Goal: Navigation & Orientation: Find specific page/section

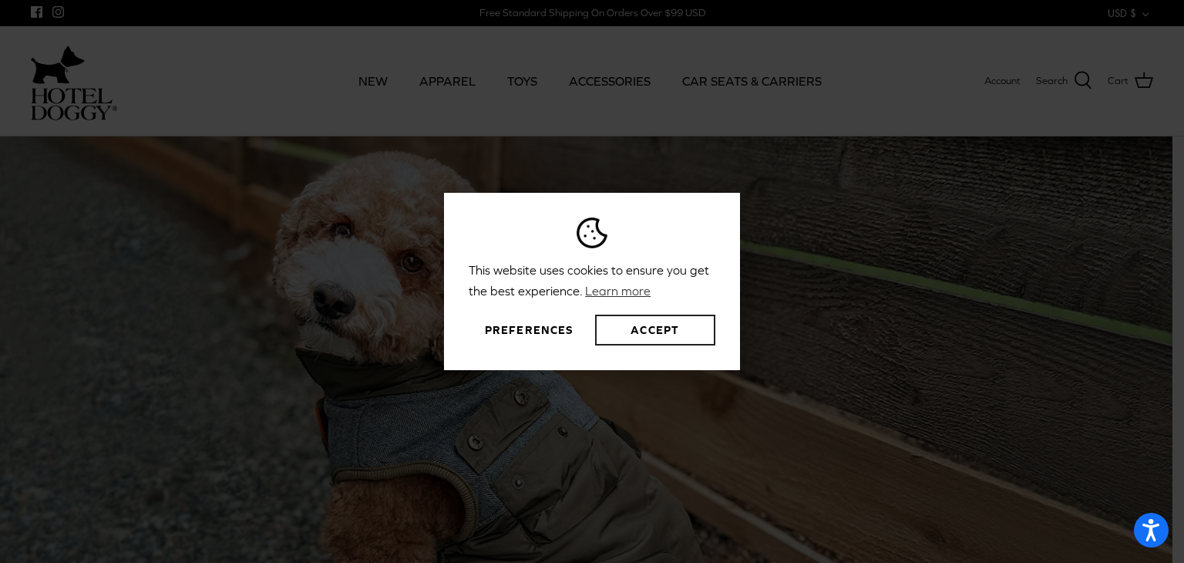
click at [634, 324] on button "Accept" at bounding box center [655, 329] width 120 height 31
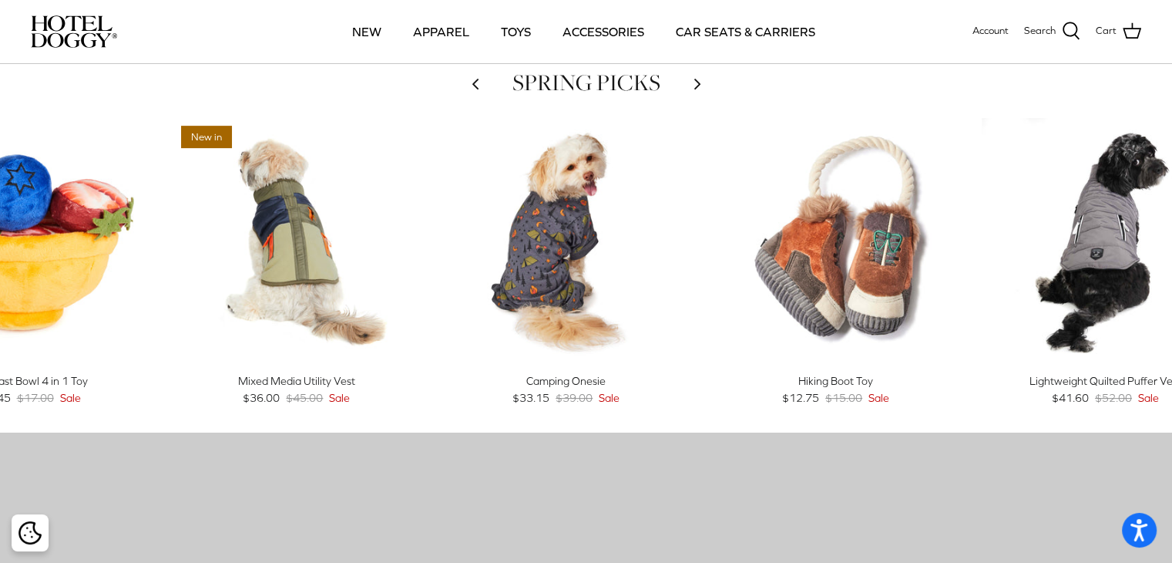
scroll to position [819, 0]
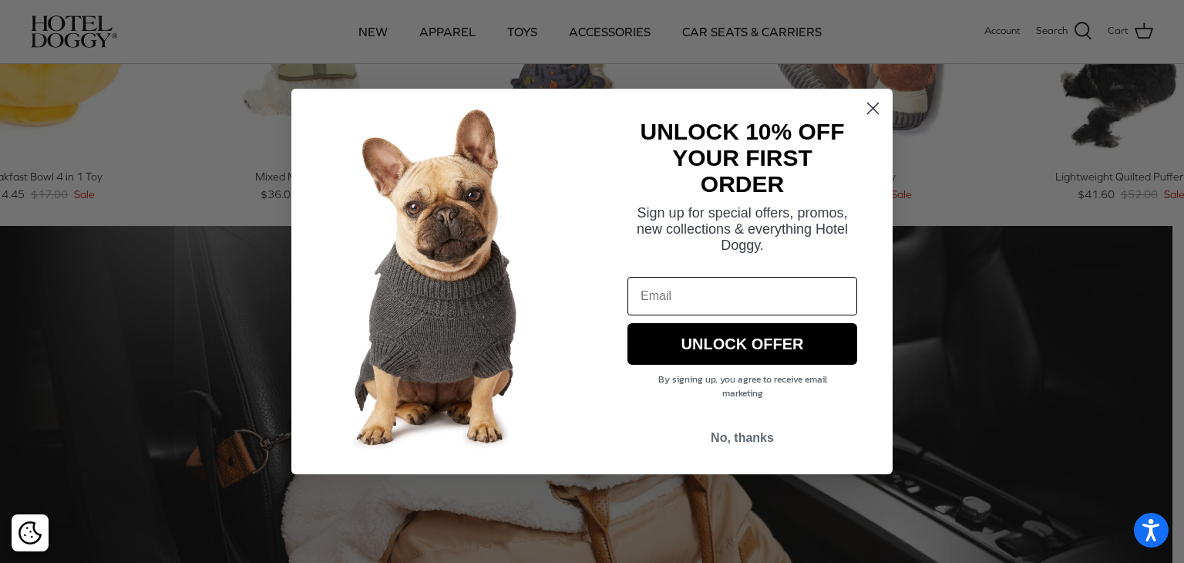
click at [872, 106] on circle "Close dialog" at bounding box center [872, 108] width 25 height 25
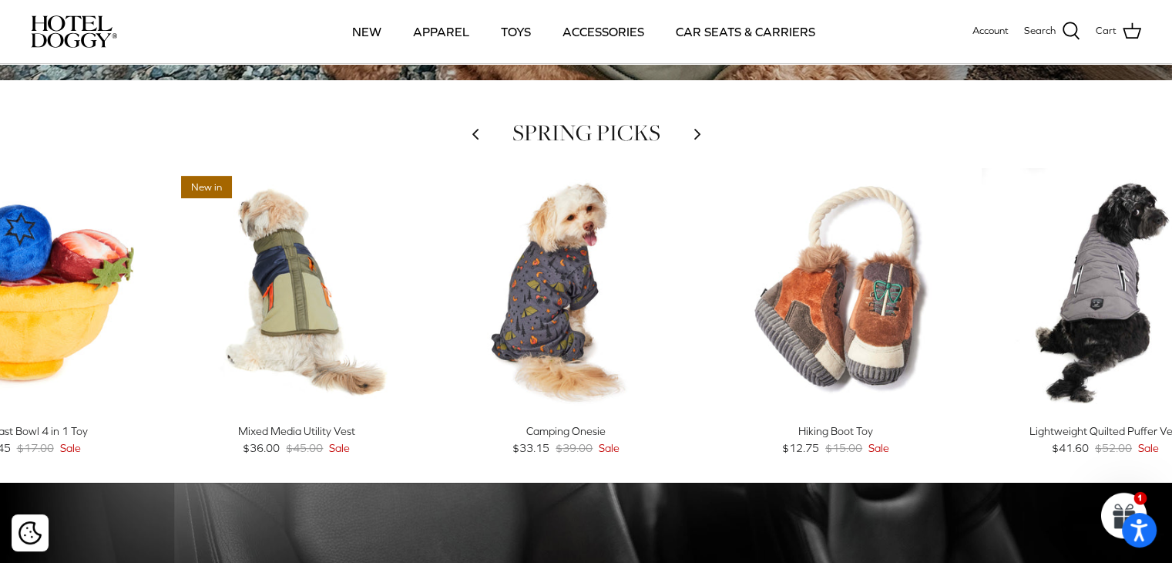
scroll to position [563, 0]
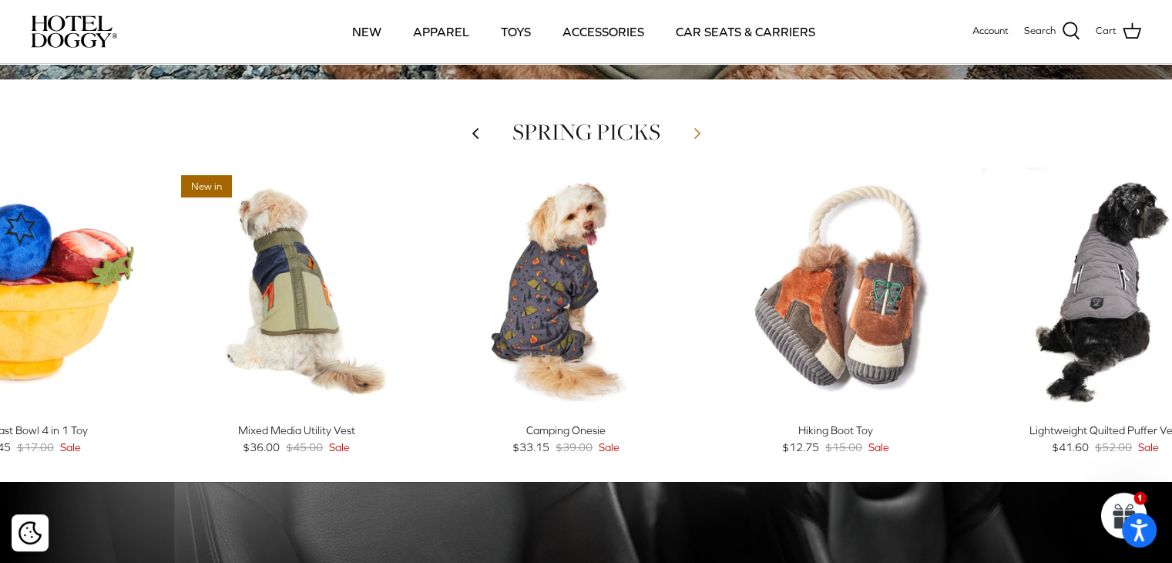
click at [690, 133] on icon "Right" at bounding box center [697, 133] width 18 height 18
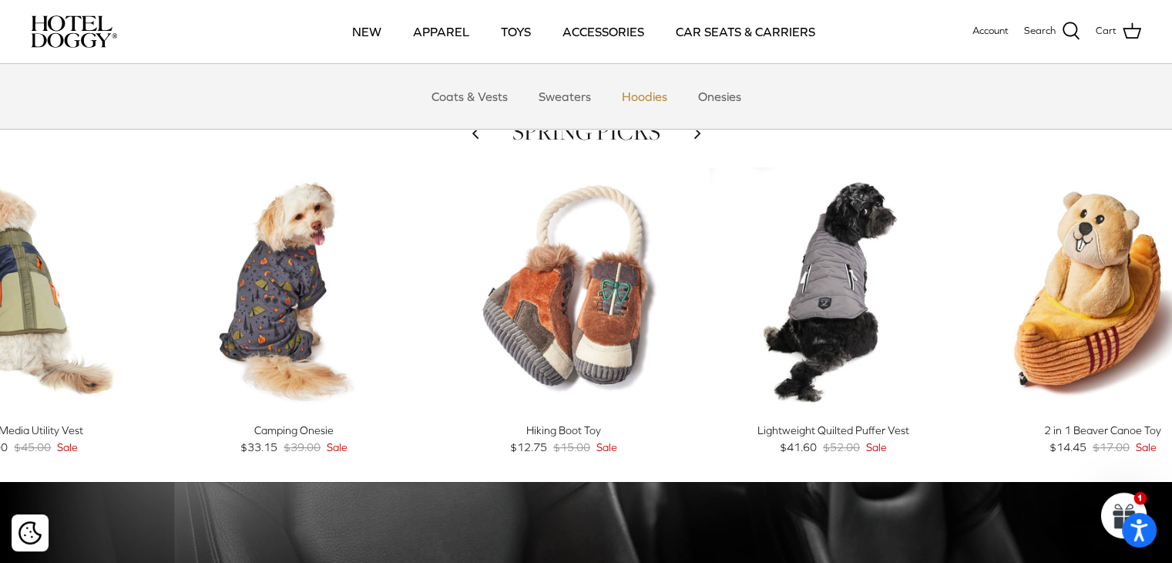
click at [663, 97] on link "Hoodies" at bounding box center [644, 96] width 73 height 46
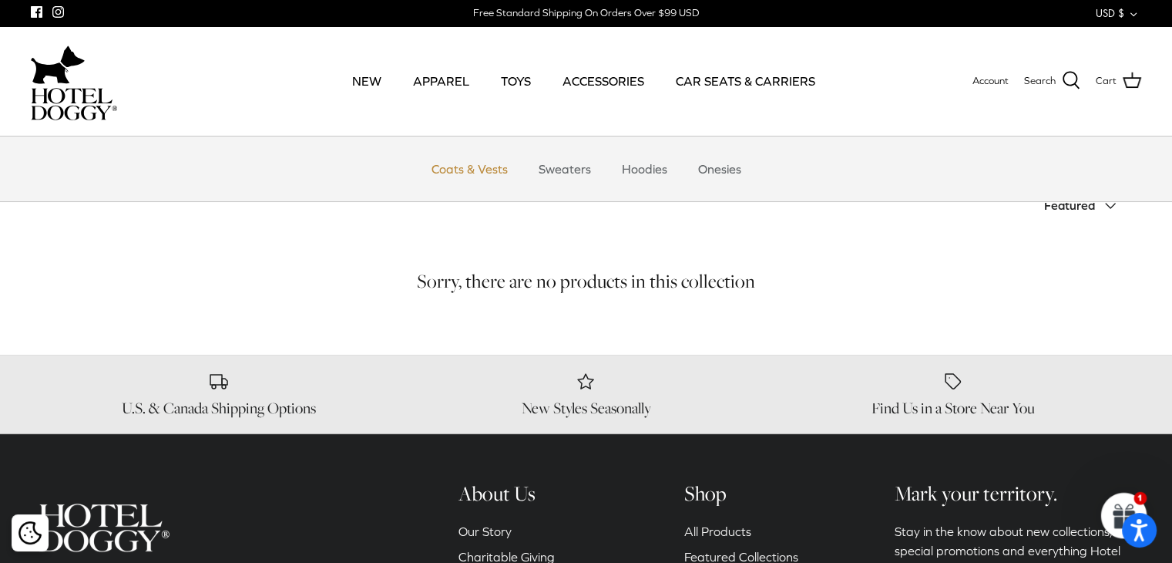
click at [472, 180] on link "Coats & Vests" at bounding box center [470, 169] width 104 height 46
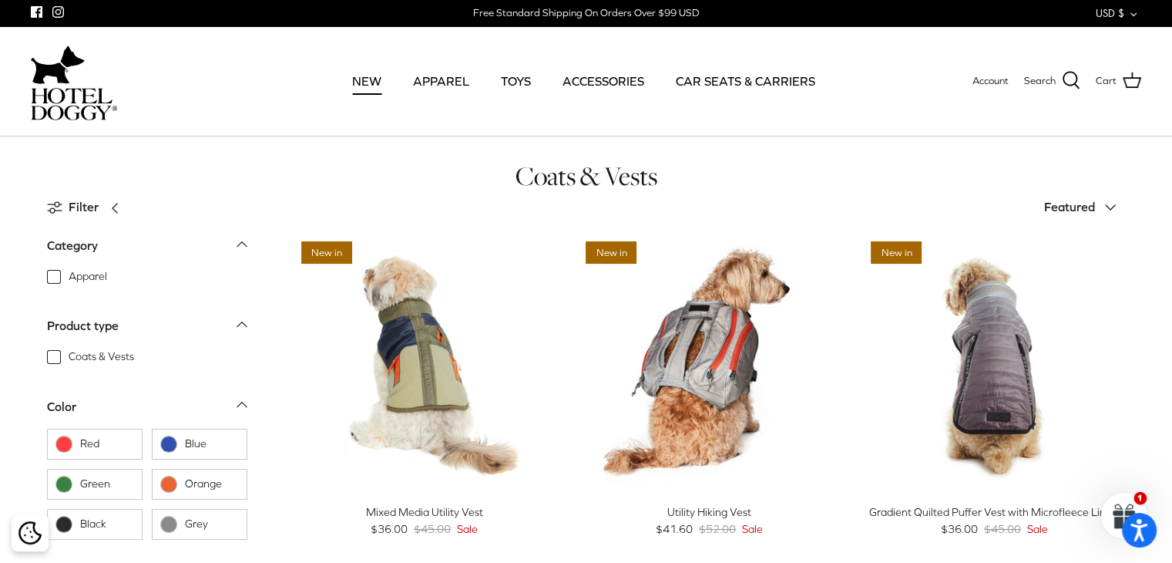
click at [377, 80] on link "NEW" at bounding box center [366, 81] width 57 height 52
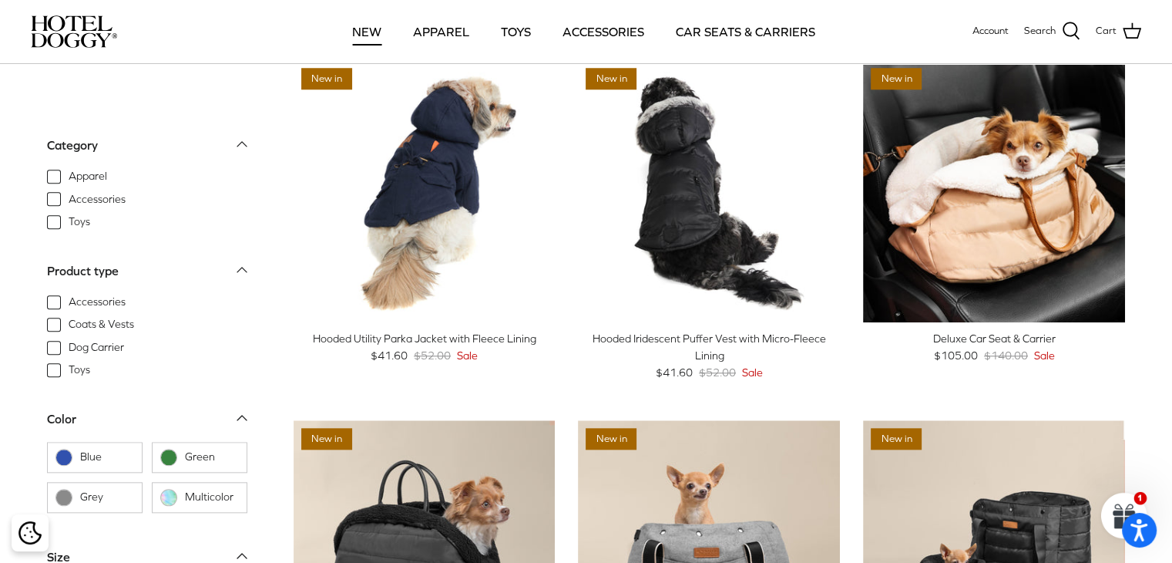
scroll to position [1559, 0]
